Goal: Transaction & Acquisition: Purchase product/service

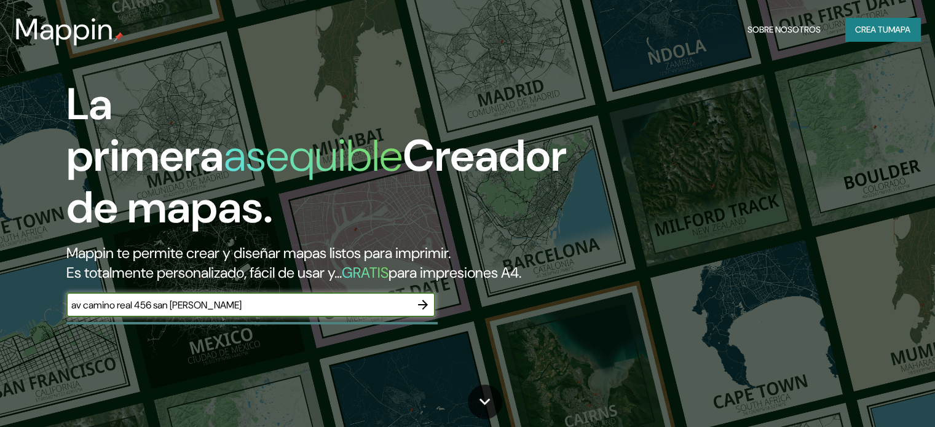
type input "av camino real 456 san [PERSON_NAME]"
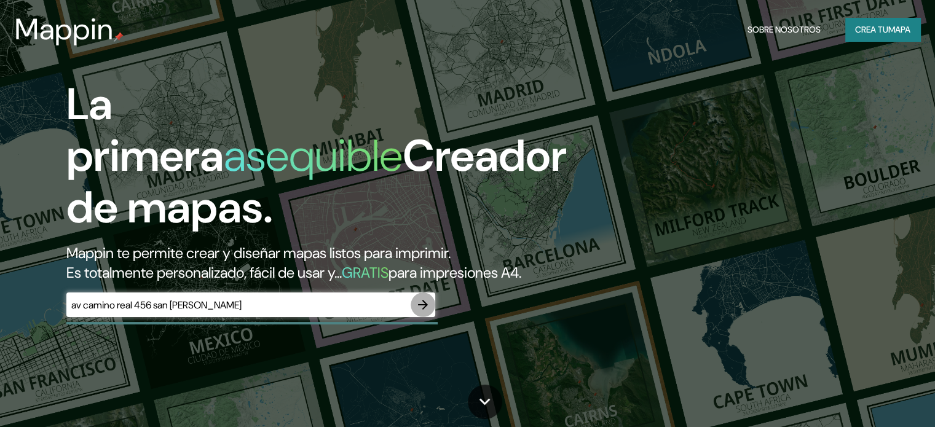
click at [424, 310] on icon "button" at bounding box center [423, 305] width 10 height 10
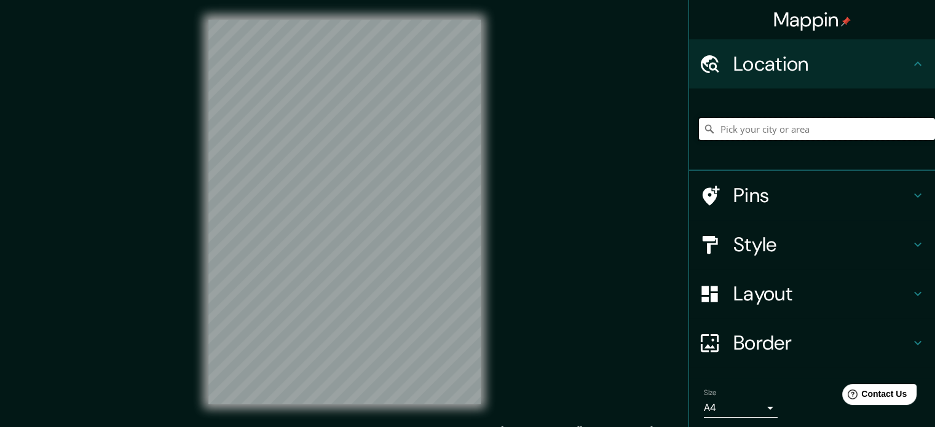
click at [777, 122] on input "Pick your city or area" at bounding box center [817, 129] width 236 height 22
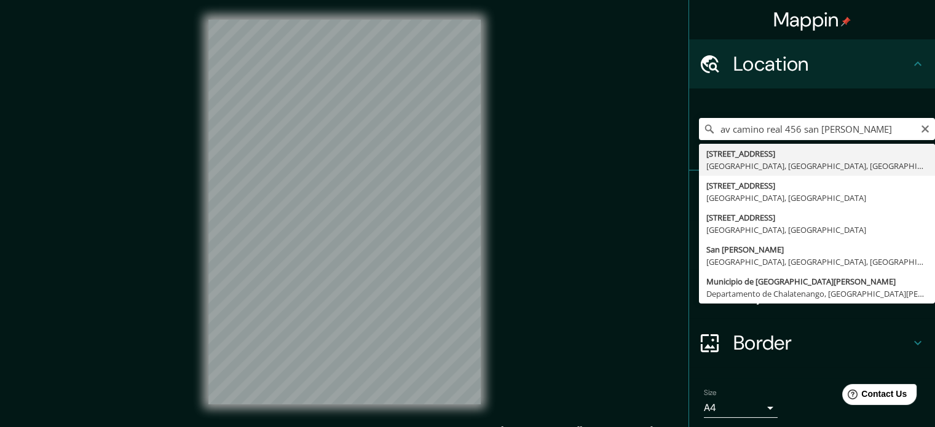
type input "[STREET_ADDRESS]"
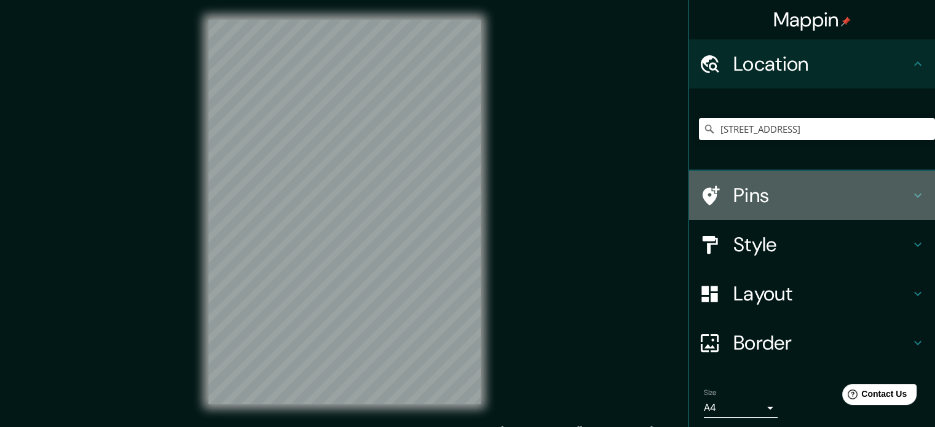
click at [910, 204] on div "Pins" at bounding box center [812, 195] width 246 height 49
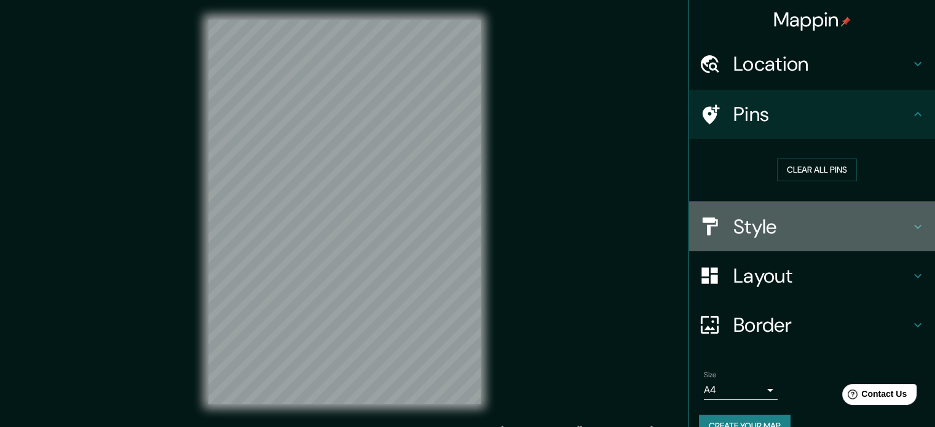
click at [915, 227] on icon at bounding box center [918, 226] width 7 height 4
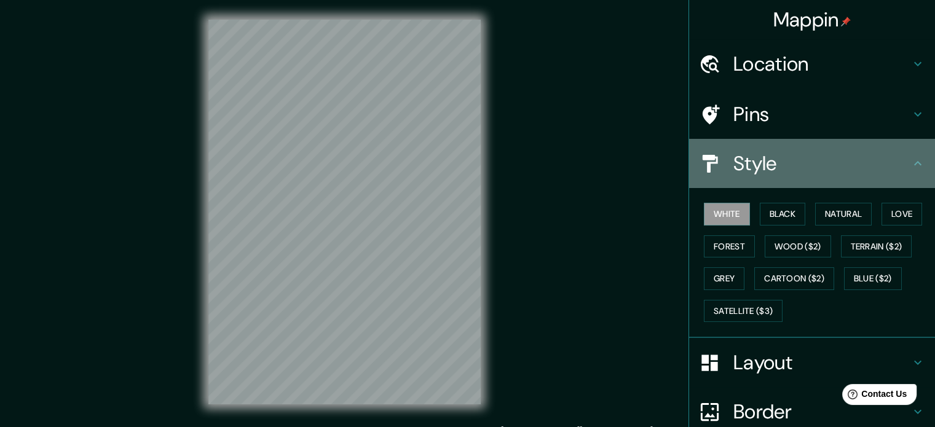
click at [911, 167] on icon at bounding box center [918, 163] width 15 height 15
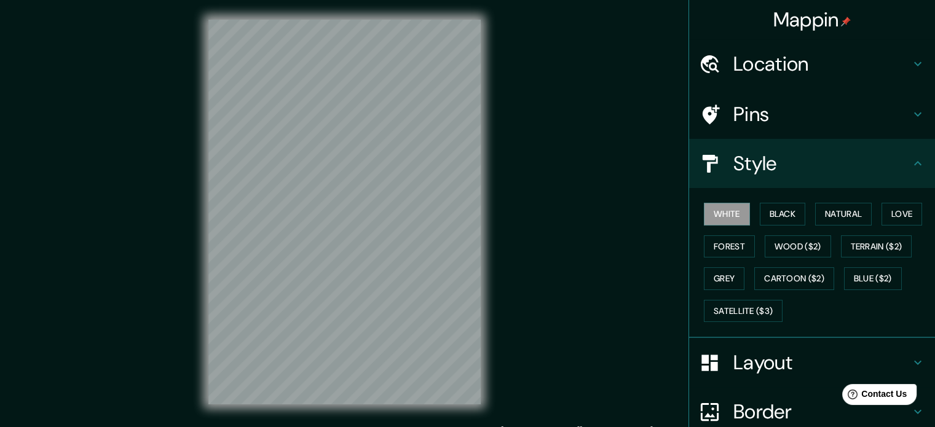
click at [911, 167] on icon at bounding box center [918, 163] width 15 height 15
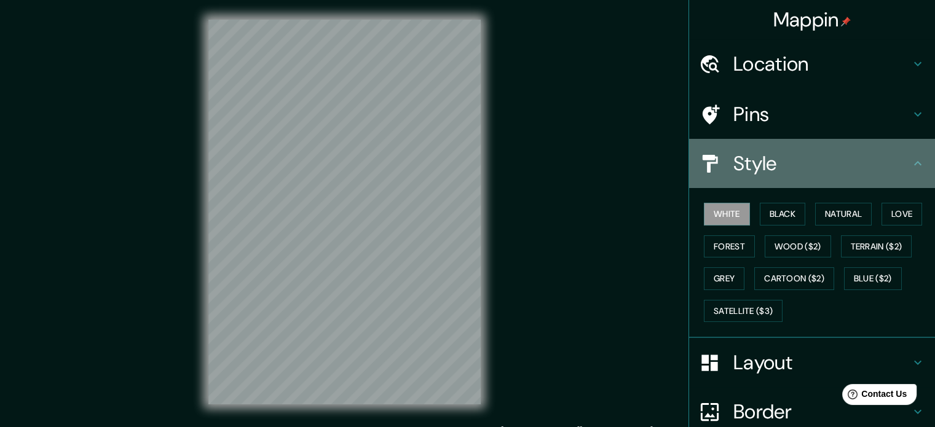
click at [911, 165] on icon at bounding box center [918, 163] width 15 height 15
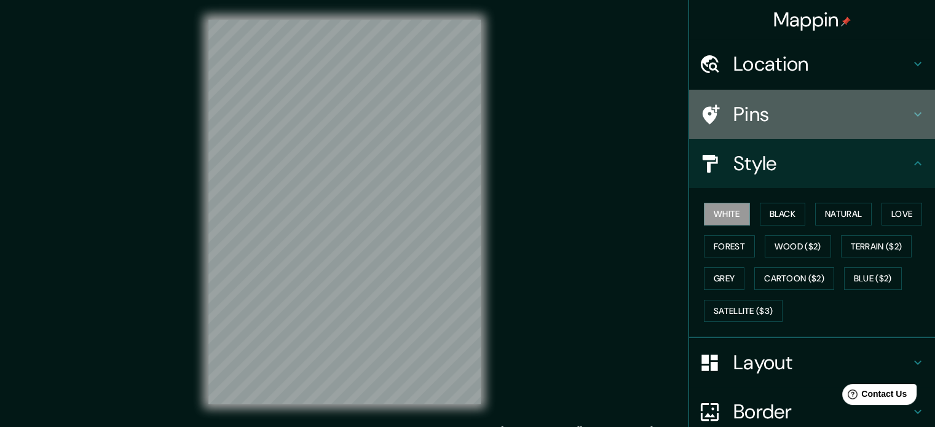
click at [913, 113] on icon at bounding box center [918, 114] width 15 height 15
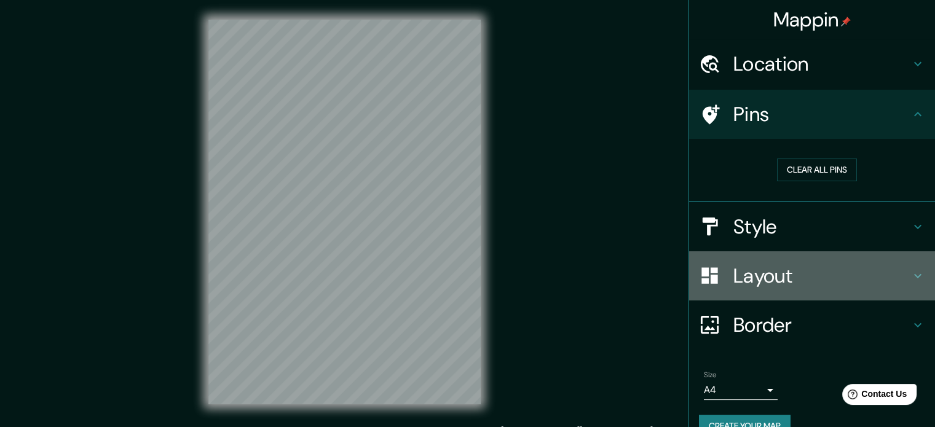
click at [826, 294] on div "Layout" at bounding box center [812, 276] width 246 height 49
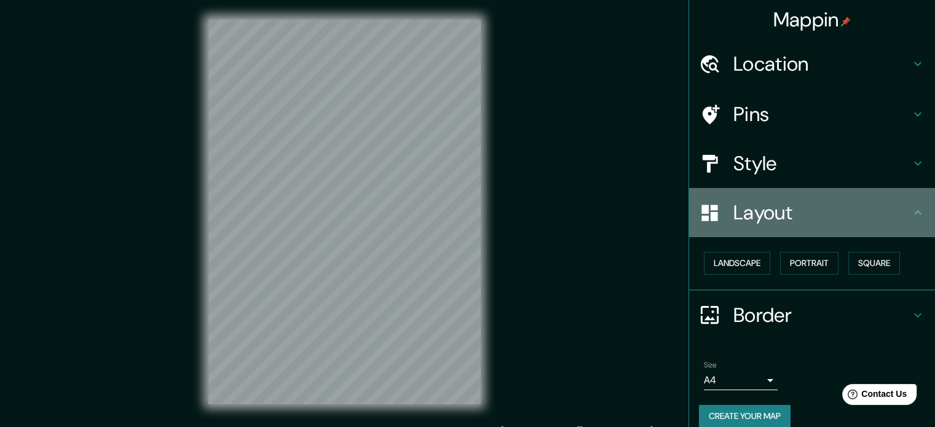
click at [911, 216] on icon at bounding box center [918, 212] width 15 height 15
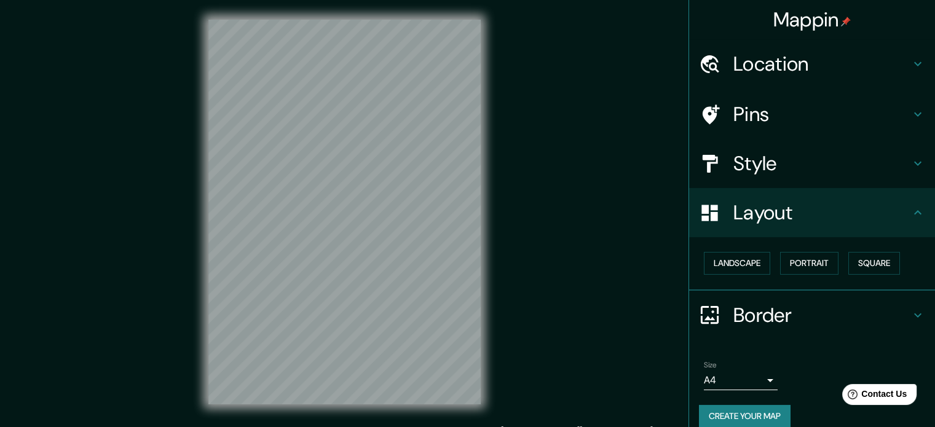
scroll to position [14, 0]
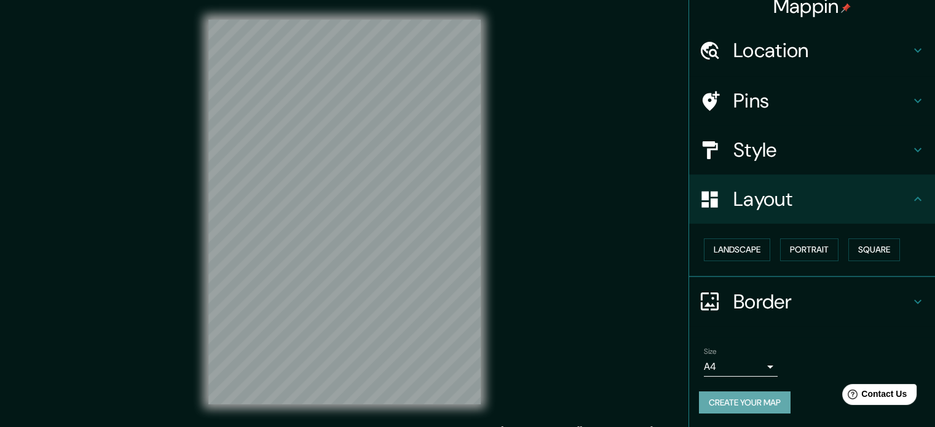
click at [736, 408] on button "Create your map" at bounding box center [745, 403] width 92 height 23
